Goal: Transaction & Acquisition: Purchase product/service

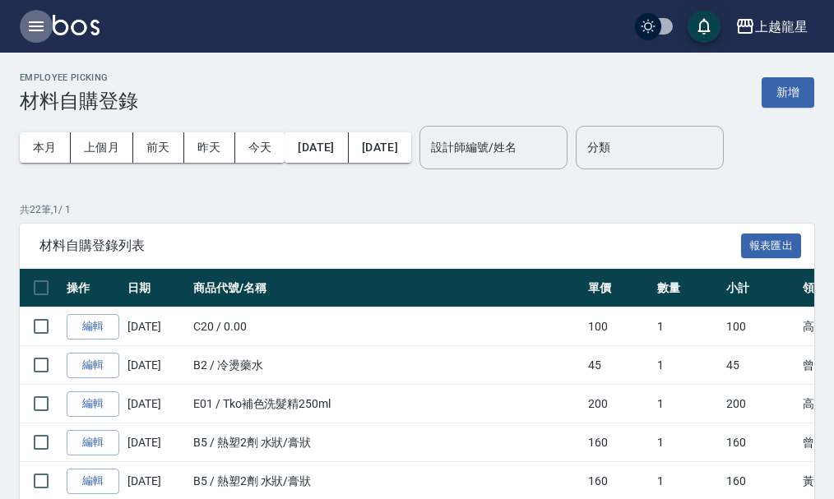
click at [35, 13] on button "button" at bounding box center [36, 26] width 33 height 33
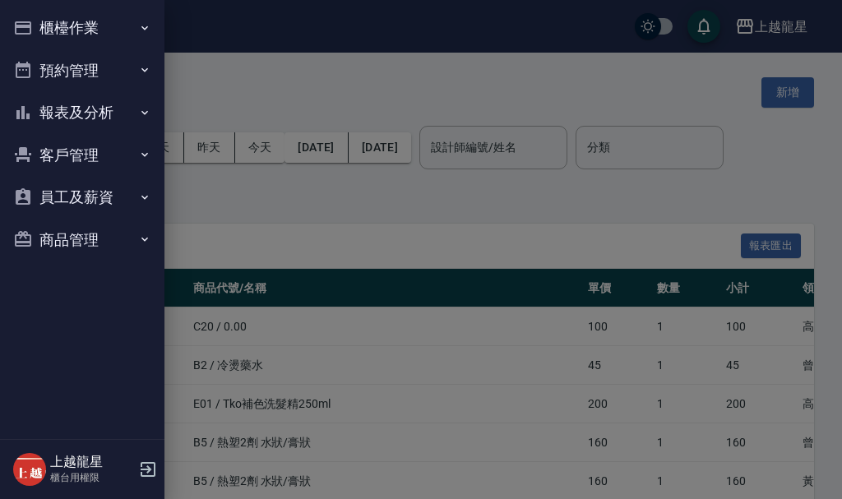
click at [45, 31] on button "櫃檯作業" at bounding box center [82, 28] width 151 height 43
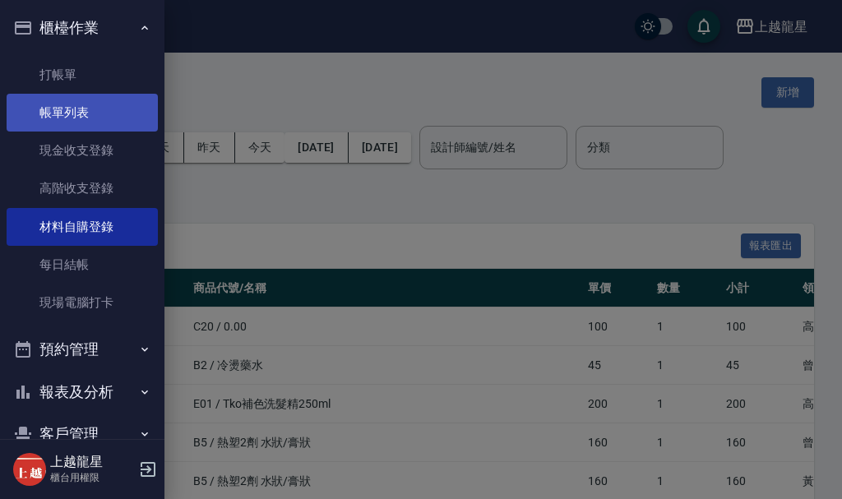
click at [74, 115] on link "帳單列表" at bounding box center [82, 113] width 151 height 38
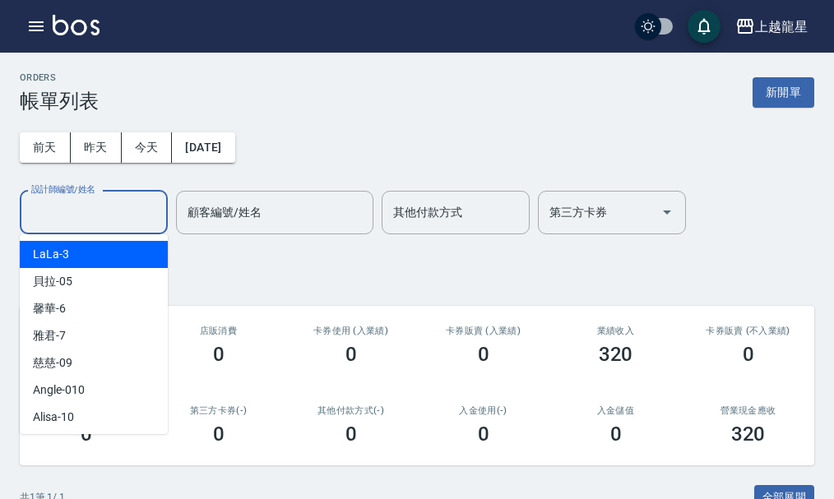
click at [80, 215] on input "設計師編號/姓名" at bounding box center [93, 212] width 133 height 29
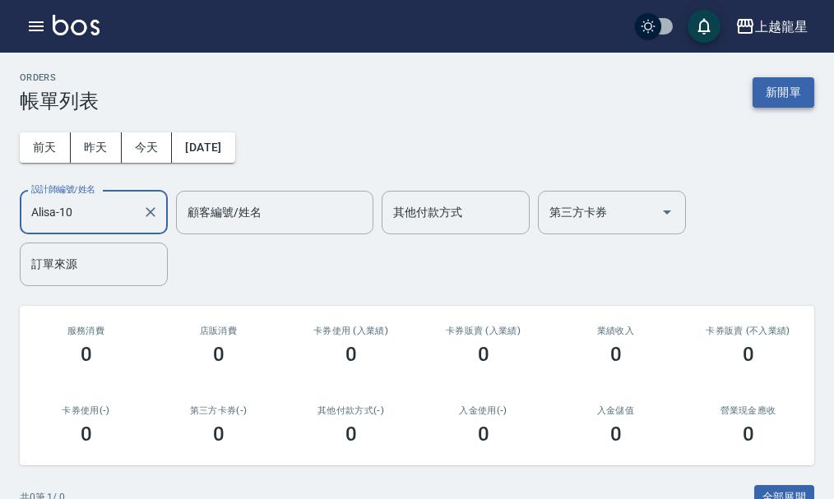
type input "Alisa-10"
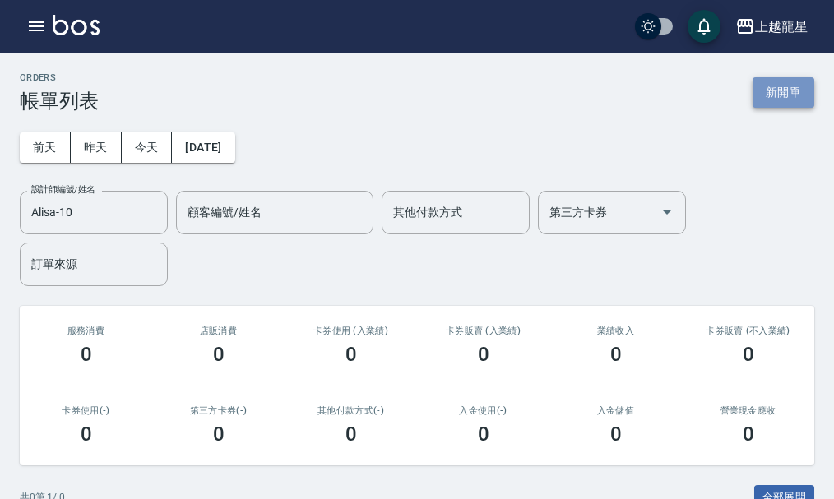
click at [797, 79] on button "新開單" at bounding box center [783, 92] width 62 height 30
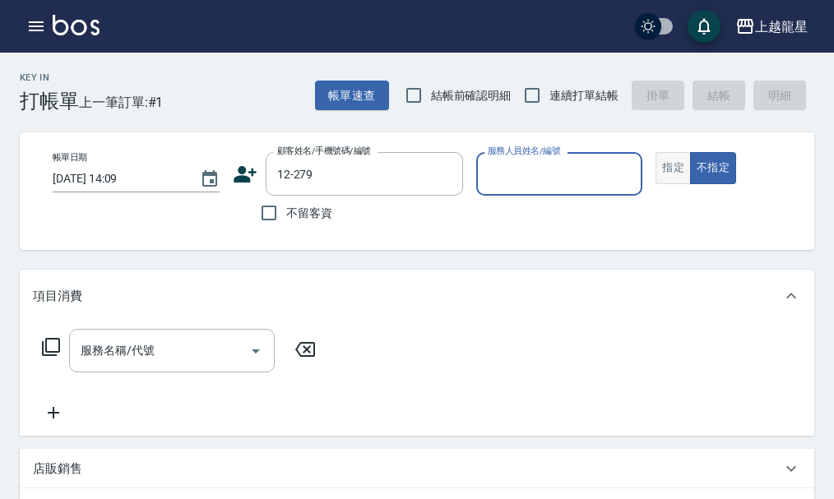
click at [667, 165] on button "指定" at bounding box center [672, 168] width 35 height 32
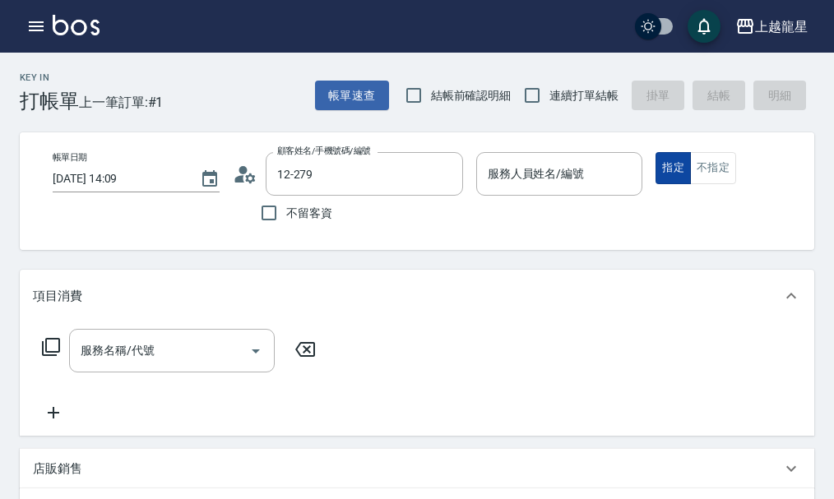
type input "[PERSON_NAME]/0956266858/12-279"
type input "Alisa-10"
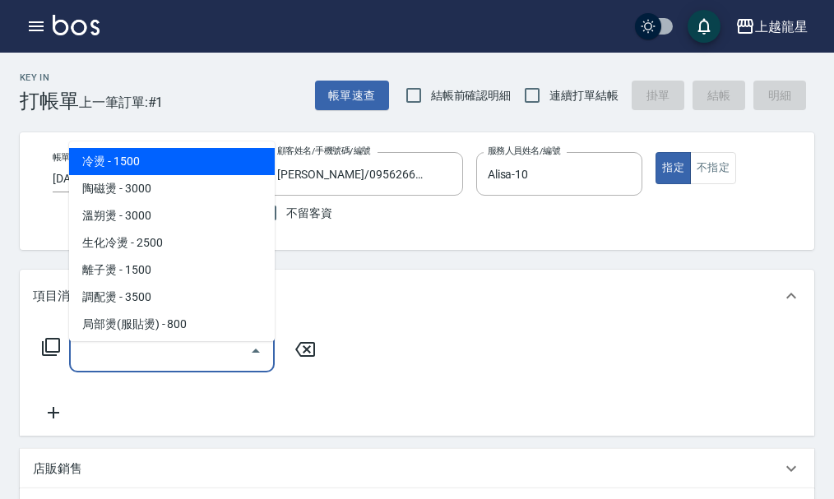
click at [104, 365] on input "服務名稱/代號" at bounding box center [159, 350] width 166 height 29
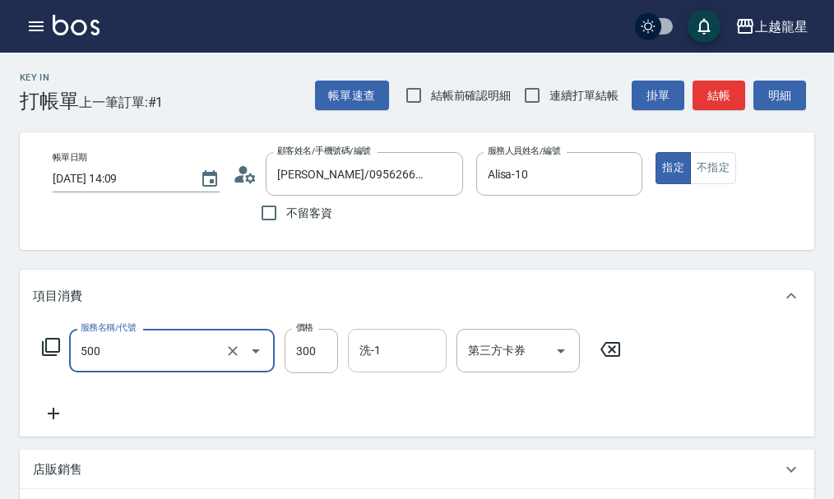
type input "一般洗髮(500)"
click at [393, 363] on input "洗-1" at bounding box center [397, 350] width 84 height 29
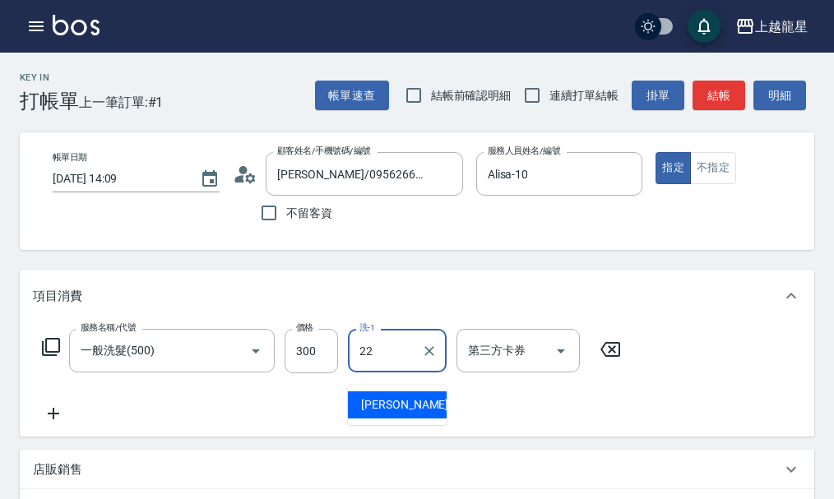
type input "[PERSON_NAME]-22"
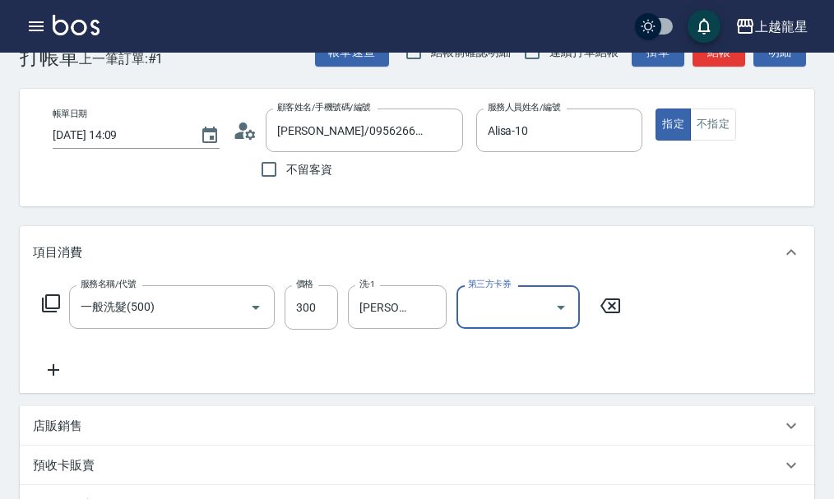
scroll to position [82, 0]
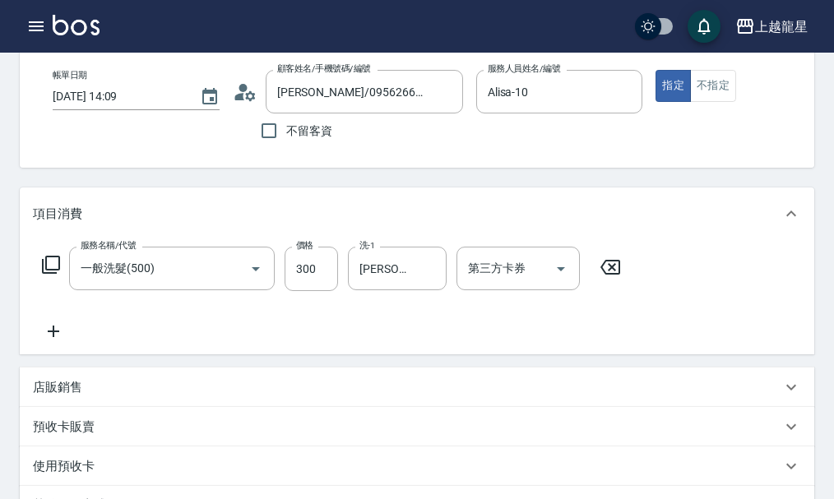
click at [51, 341] on icon at bounding box center [53, 331] width 41 height 20
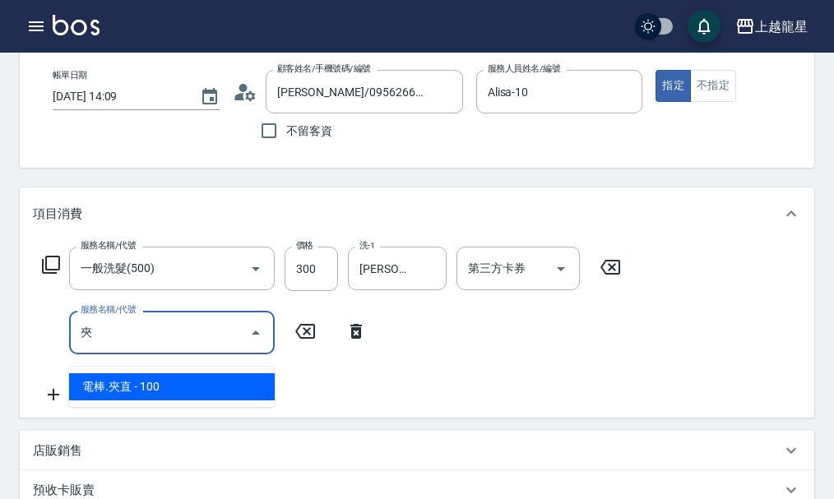
click at [229, 384] on span "電棒.夾直 - 100" at bounding box center [172, 386] width 206 height 27
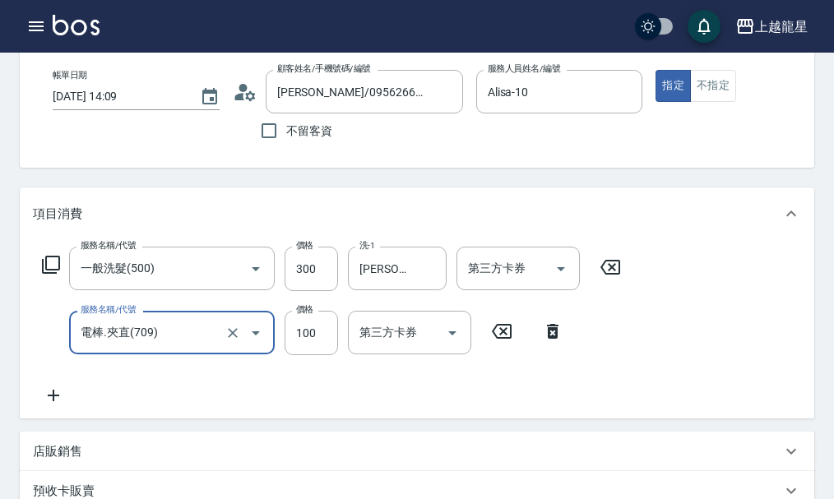
type input "電棒.夾直(709)"
click at [266, 404] on div "服務名稱/代號 一般洗髮(500) 服務名稱/代號 價格 300 價格 洗-1 [PERSON_NAME]-22 洗-1 第三方卡券 第三方卡券 服務名稱/代…" at bounding box center [332, 326] width 598 height 159
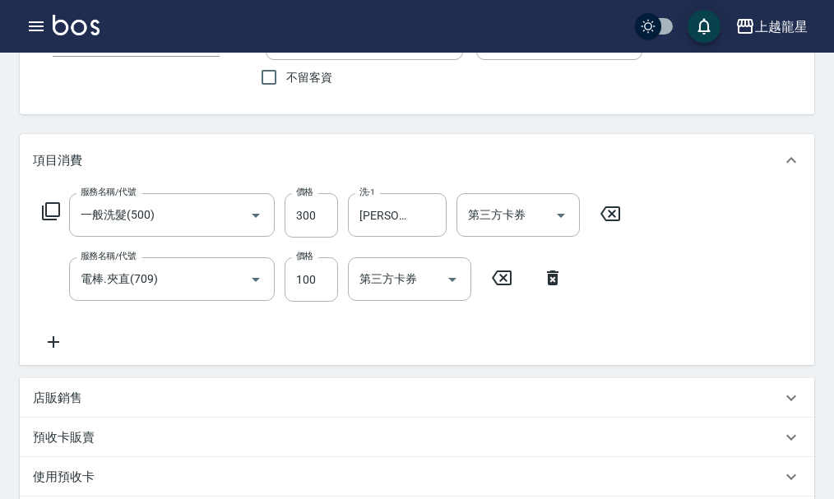
scroll to position [164, 0]
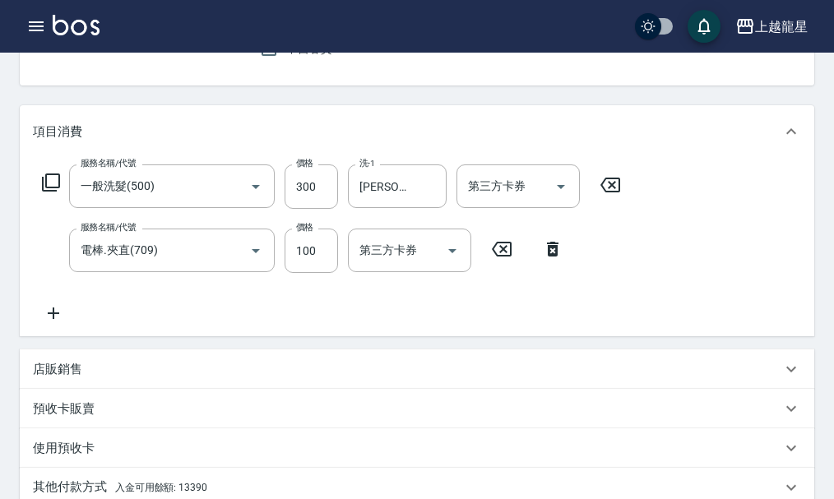
click at [52, 323] on icon at bounding box center [53, 313] width 41 height 20
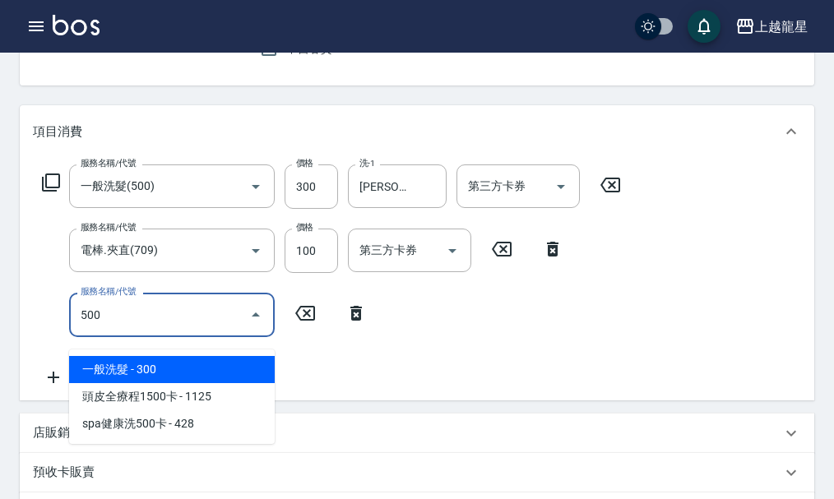
click at [224, 375] on span "一般洗髮 - 300" at bounding box center [172, 369] width 206 height 27
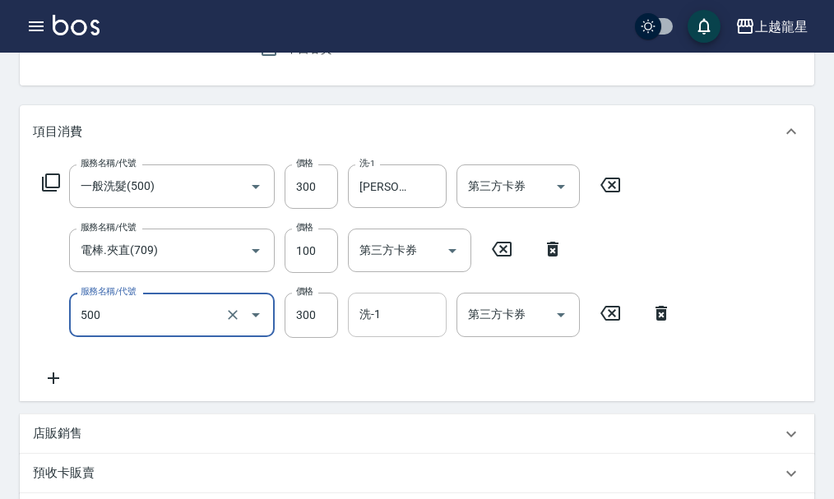
click at [396, 329] on input "洗-1" at bounding box center [397, 314] width 84 height 29
type input "一般洗髮(500)"
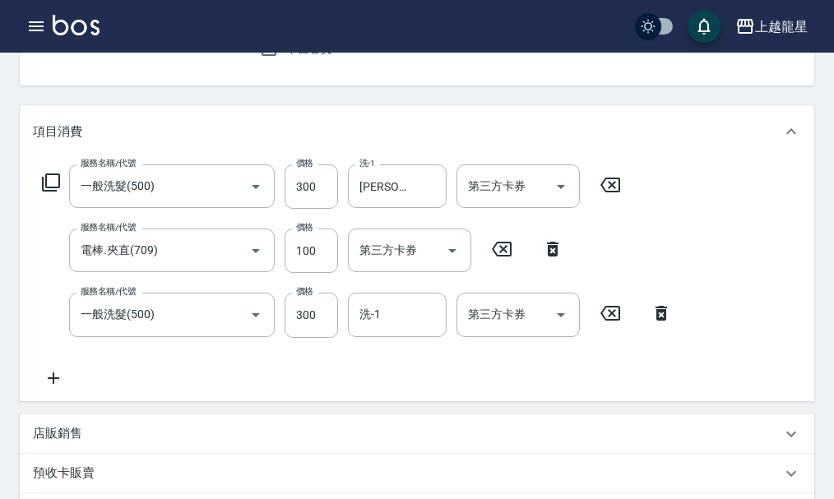
click at [373, 386] on div "服務名稱/代號 一般洗髮(500) 服務名稱/代號 價格 300 價格 洗-1 [PERSON_NAME]-22 洗-1 第三方卡券 第三方卡券 服務名稱/代…" at bounding box center [357, 275] width 649 height 223
click at [398, 329] on input "洗-1" at bounding box center [397, 314] width 84 height 29
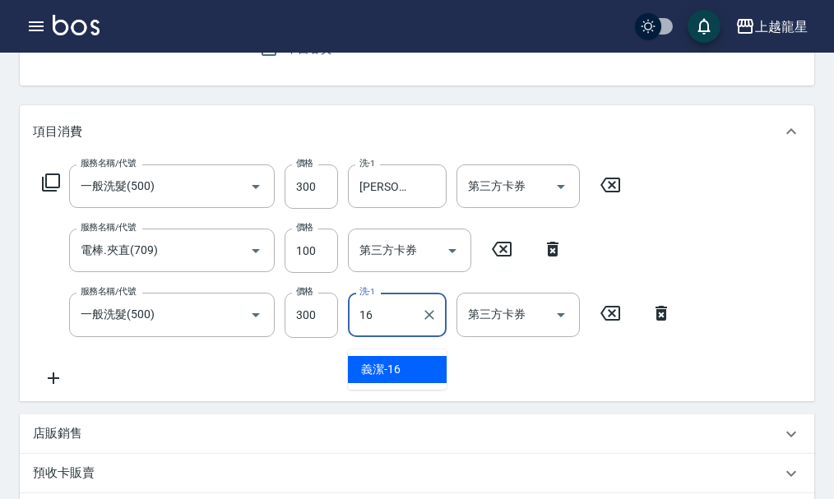
type input "義潔-16"
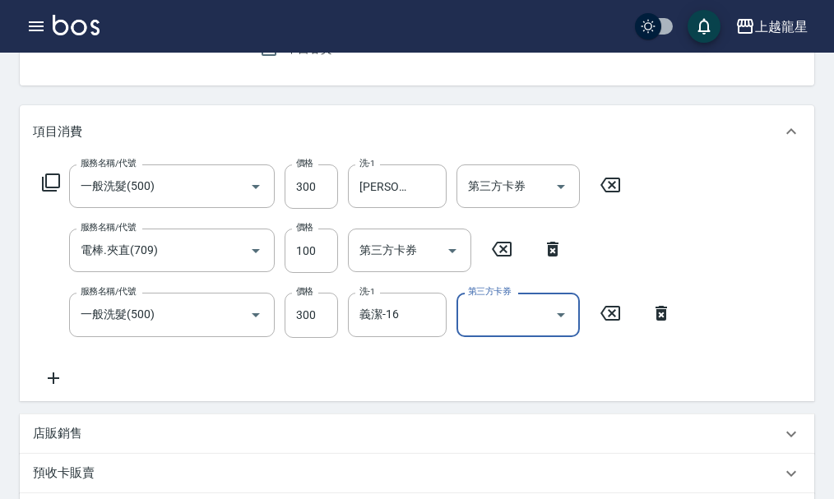
click at [56, 384] on icon at bounding box center [54, 378] width 12 height 12
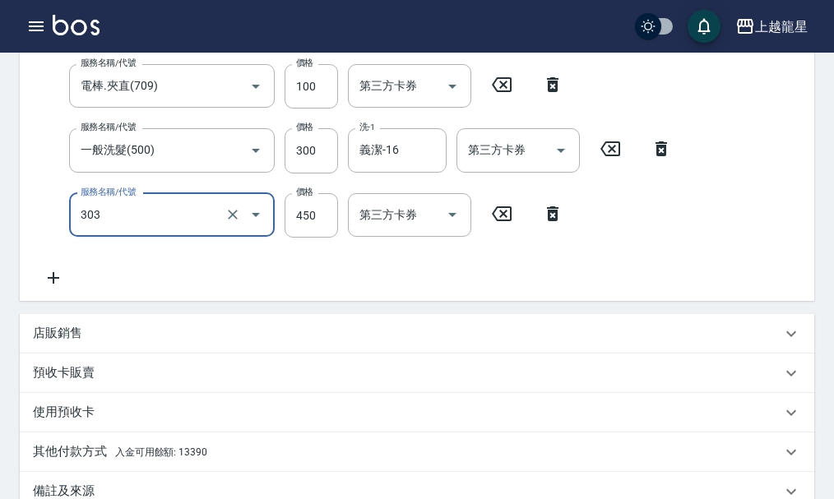
scroll to position [575, 0]
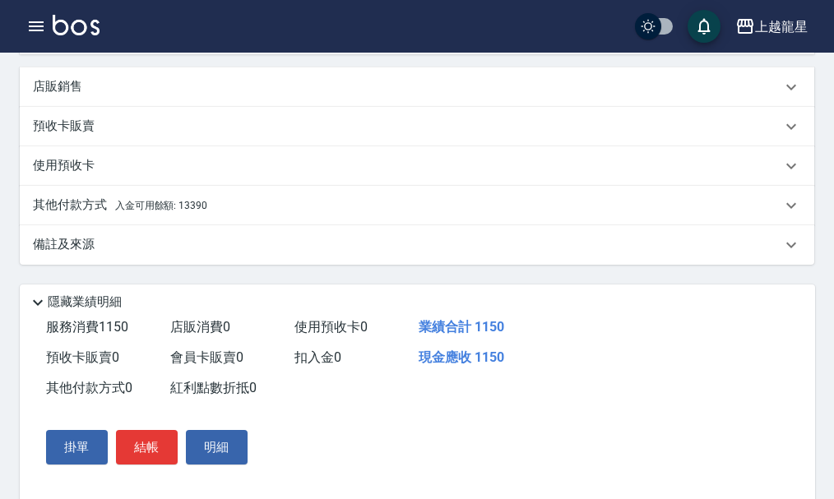
type input "剪髮(303)"
click at [223, 215] on div "其他付款方式 入金可用餘額: 13390" at bounding box center [407, 205] width 748 height 18
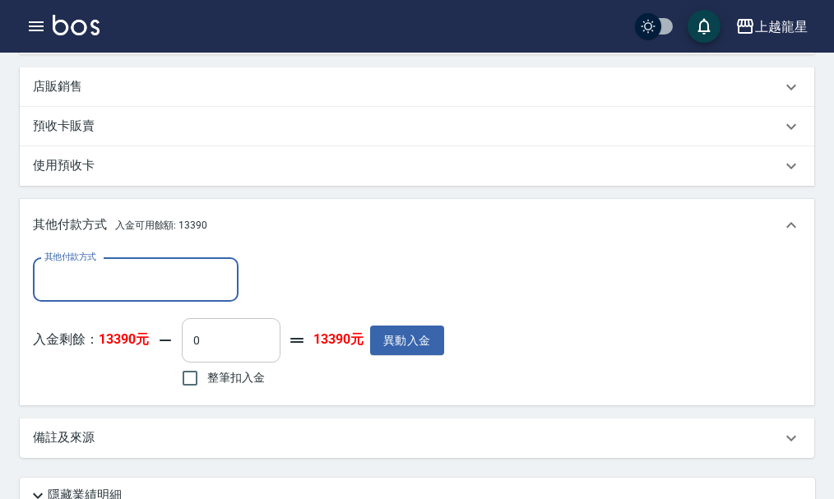
scroll to position [0, 0]
click at [183, 395] on input "整筆扣入金" at bounding box center [190, 378] width 35 height 35
checkbox input "true"
type input "1150"
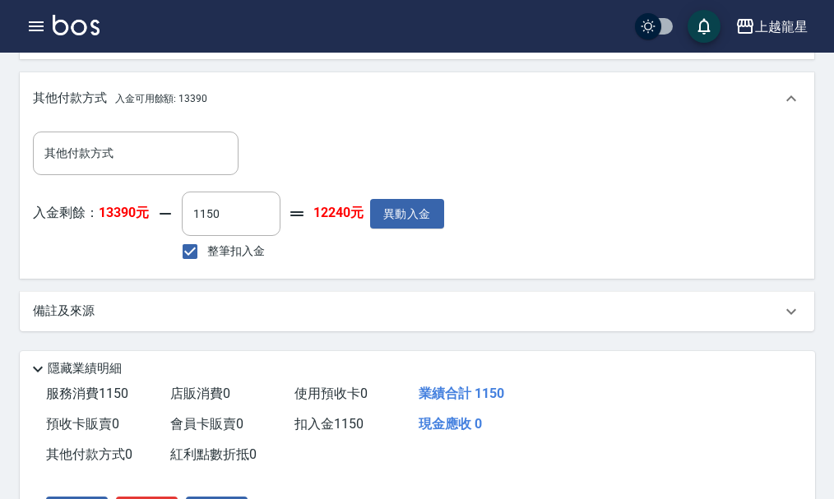
scroll to position [820, 0]
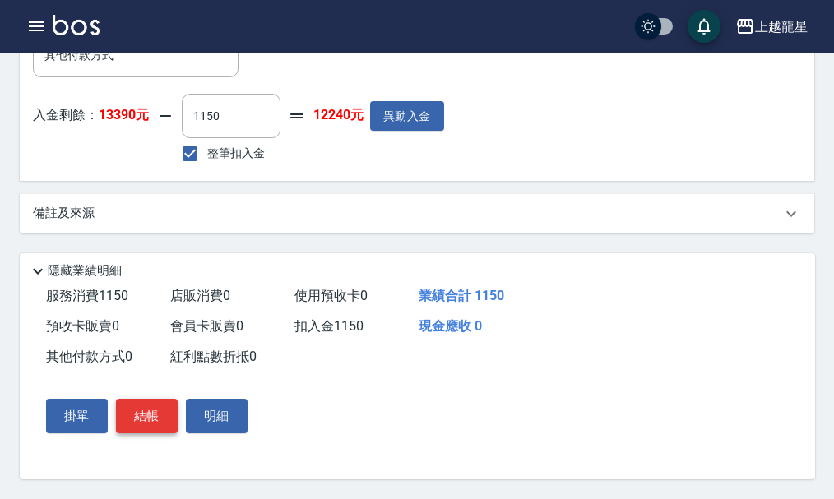
click at [155, 410] on button "結帳" at bounding box center [147, 416] width 62 height 35
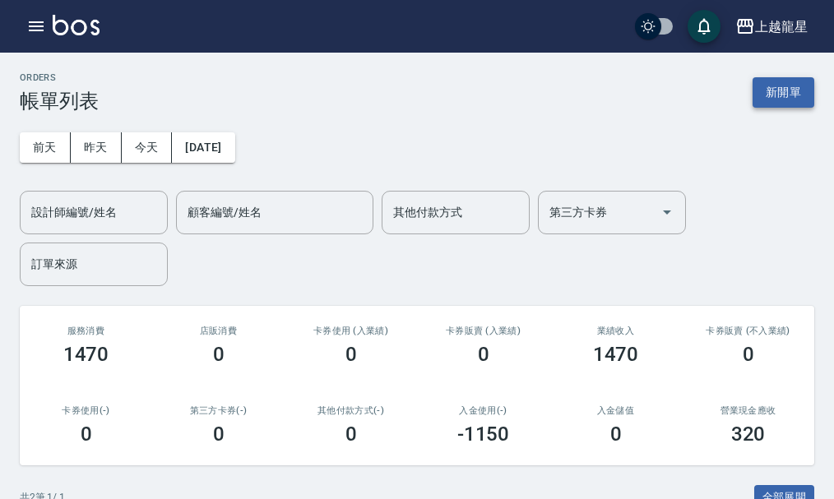
click at [771, 93] on button "新開單" at bounding box center [783, 92] width 62 height 30
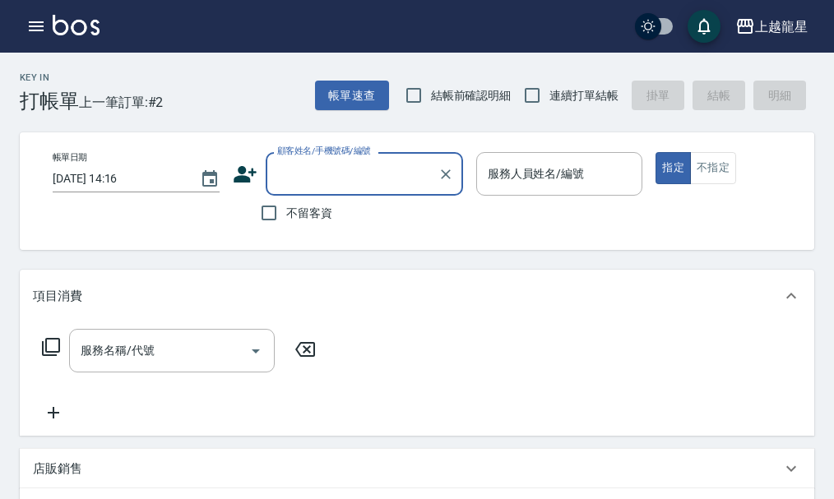
click at [312, 157] on label "顧客姓名/手機號碼/編號" at bounding box center [324, 151] width 94 height 12
click at [312, 159] on input "顧客姓名/手機號碼/編號" at bounding box center [352, 173] width 158 height 29
click at [311, 175] on input "顧客姓名/手機號碼/編號" at bounding box center [352, 173] width 158 height 29
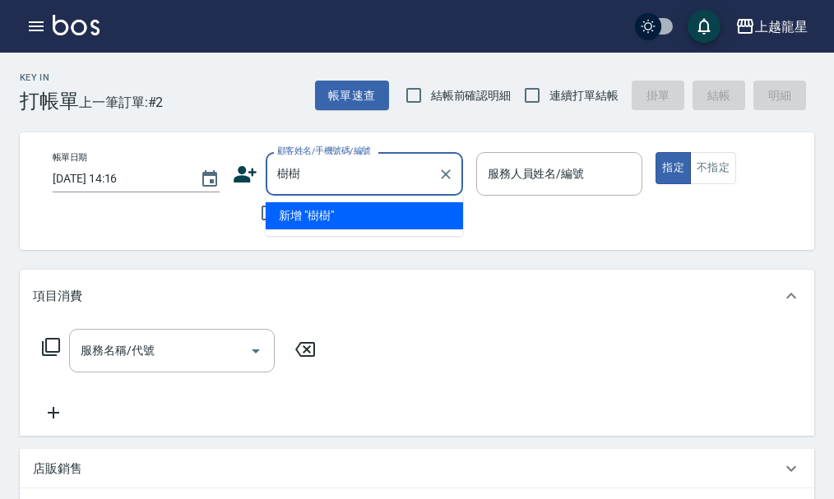
click at [349, 176] on input "樹樹" at bounding box center [352, 173] width 158 height 29
type input "樹"
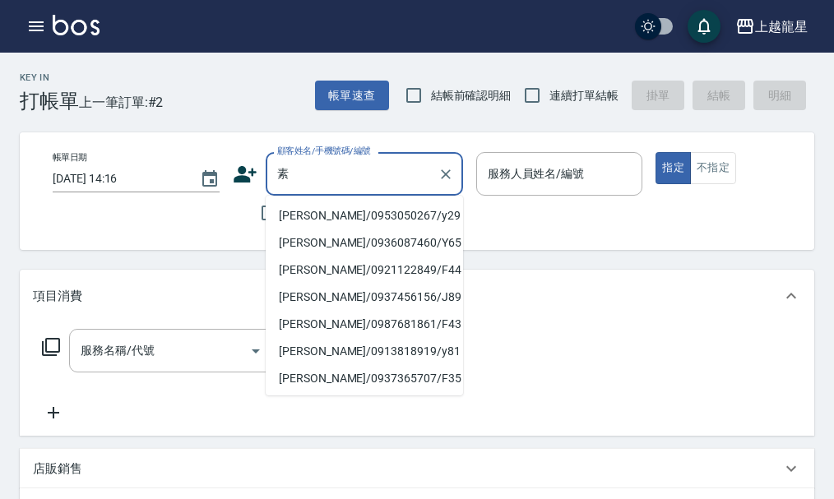
type input "素素"
click at [334, 159] on input "素素" at bounding box center [352, 173] width 158 height 29
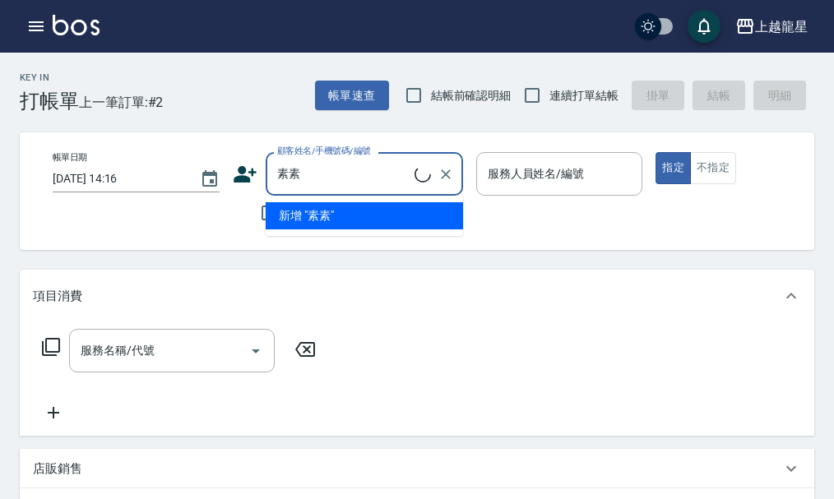
click at [329, 186] on input "素素" at bounding box center [343, 173] width 141 height 29
